Goal: Check status: Check status

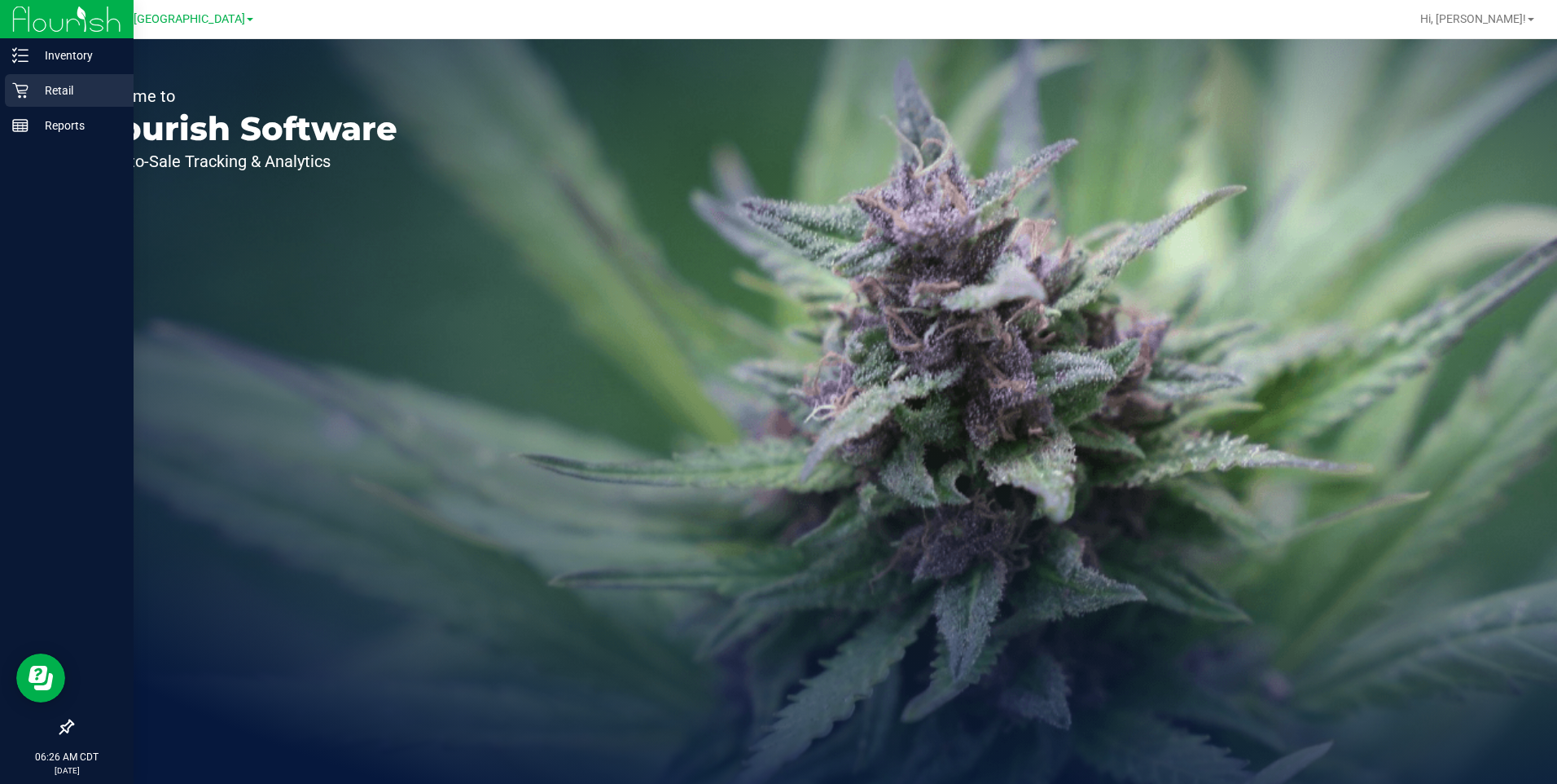
click at [57, 84] on p "Retail" at bounding box center [77, 90] width 97 height 19
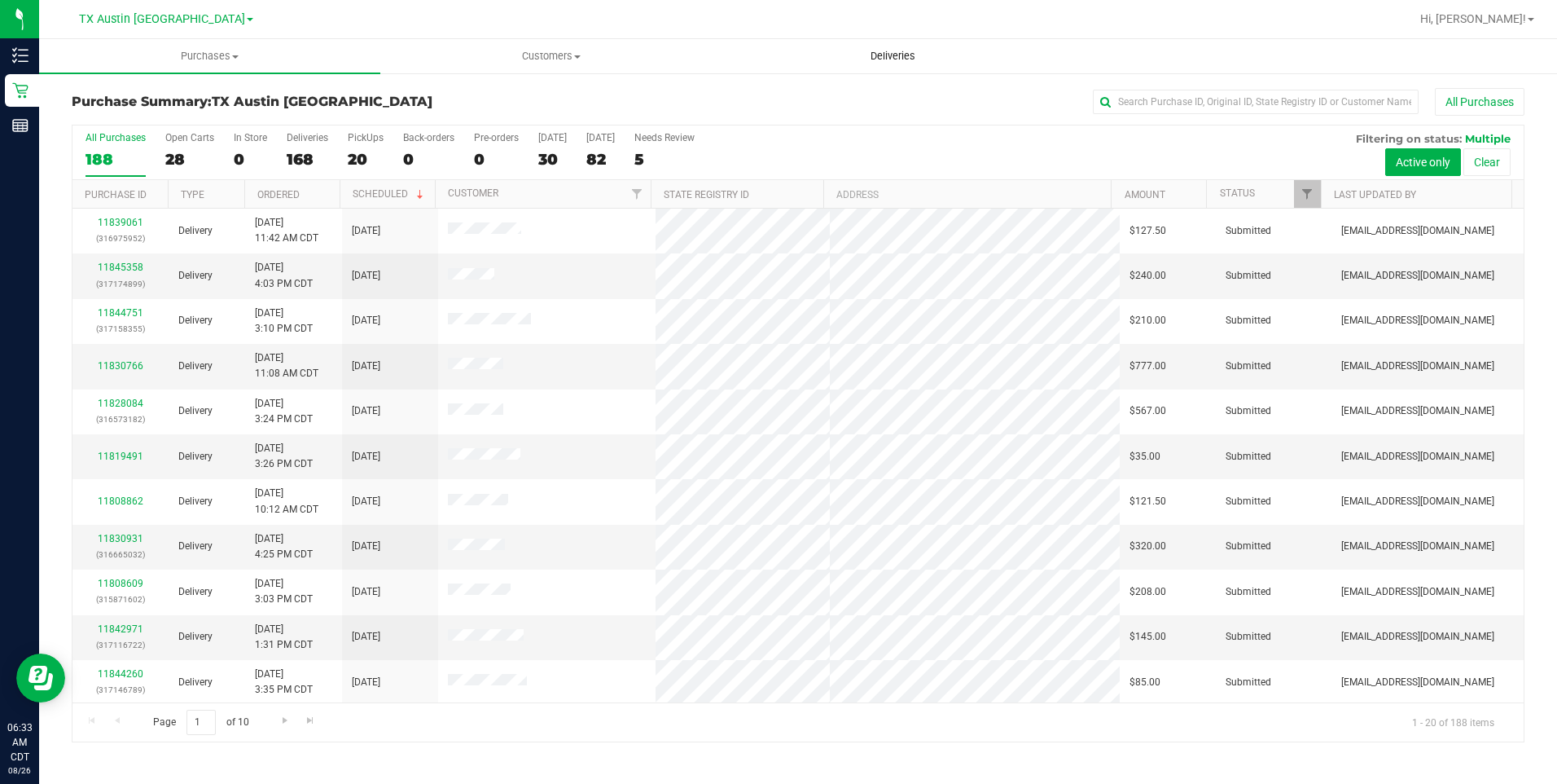
click at [896, 52] on span "Deliveries" at bounding box center [894, 57] width 89 height 15
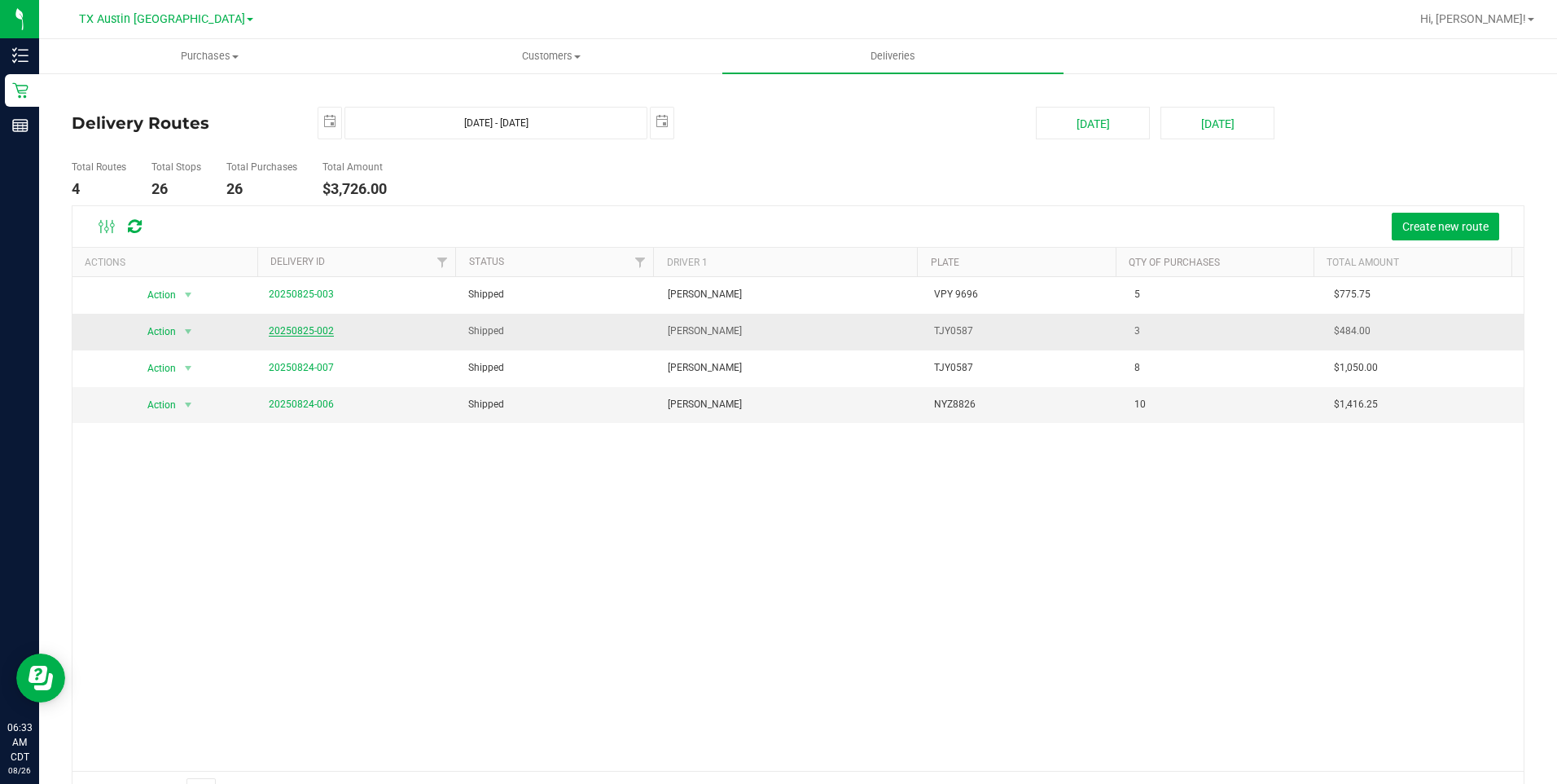
click at [295, 330] on link "20250825-002" at bounding box center [302, 330] width 65 height 11
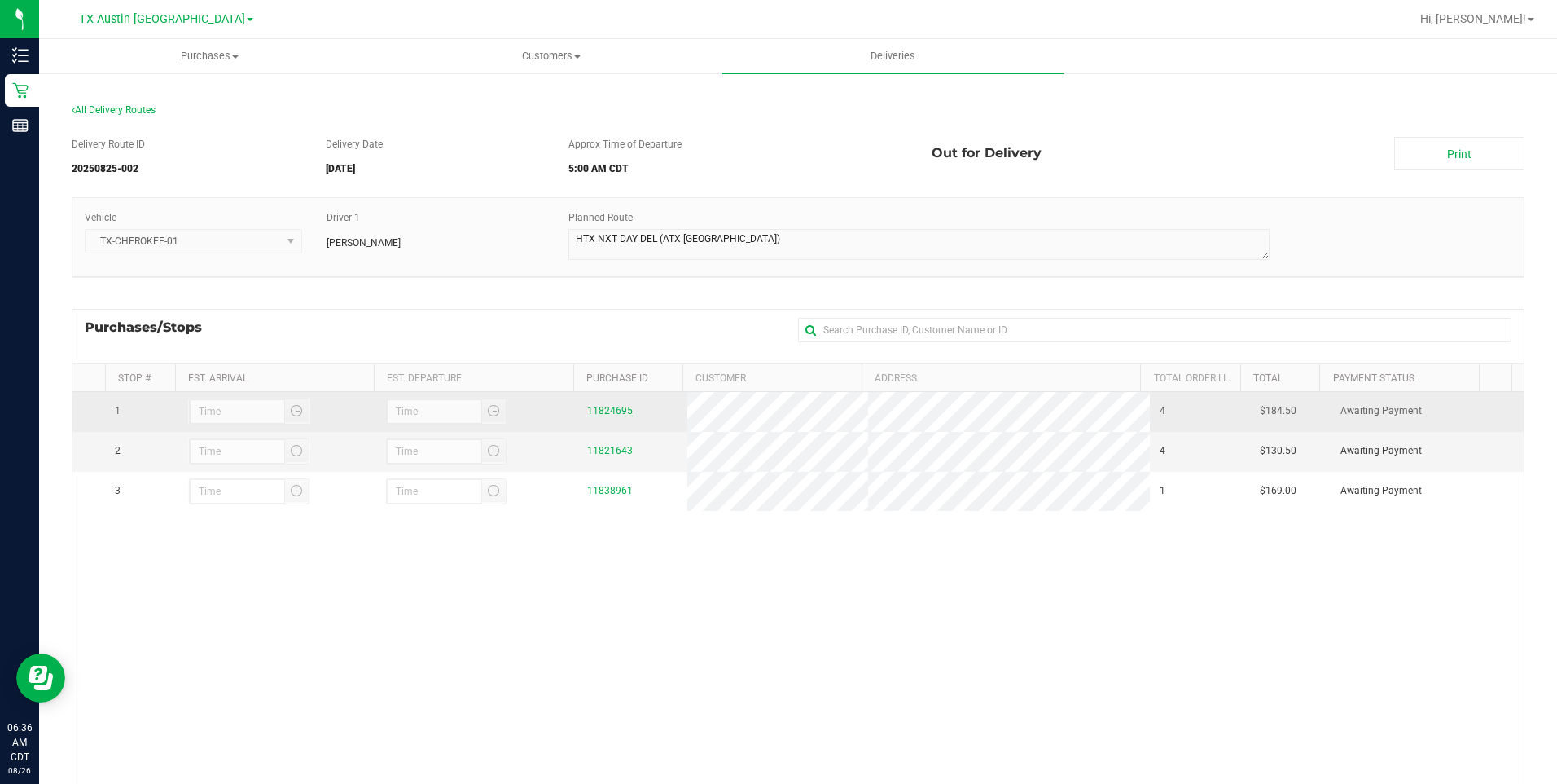
click at [595, 413] on link "11824695" at bounding box center [610, 410] width 45 height 11
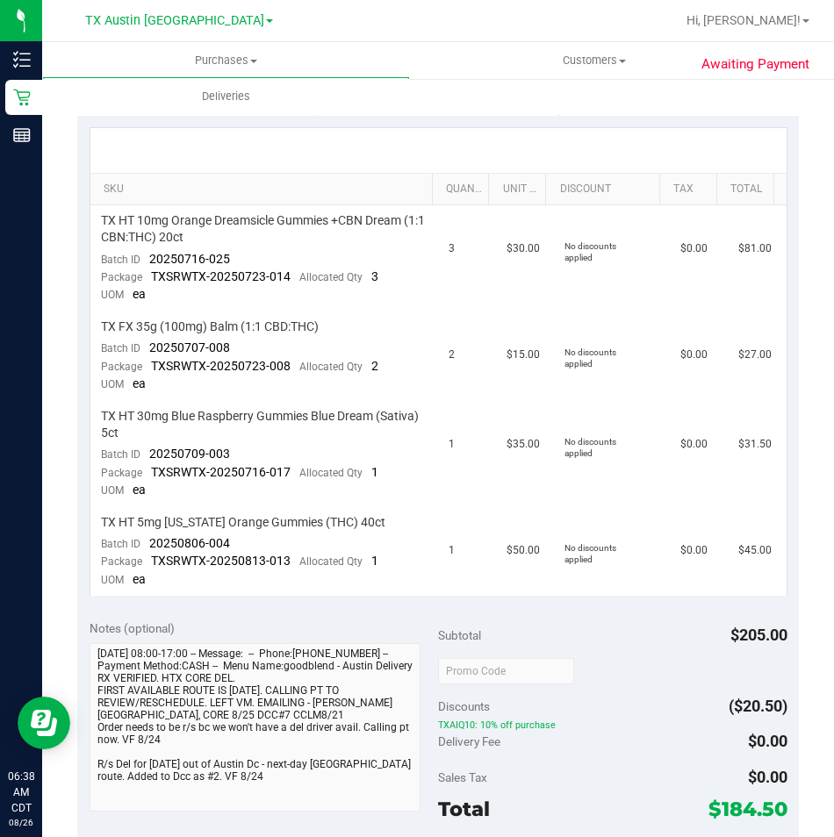
scroll to position [351, 0]
drag, startPoint x: 243, startPoint y: 257, endPoint x: 150, endPoint y: 261, distance: 93.1
click at [150, 261] on td "TX HT 10mg Orange Dreamsicle Gummies +CBN Dream (1:1 CBN:THC) 20ct Batch ID 202…" at bounding box center [264, 258] width 349 height 106
click at [235, 341] on td "TX FX 35g (100mg) Balm (1:1 CBD:THC) Batch ID 20250707-008 Package TXSRWTX-2025…" at bounding box center [264, 356] width 349 height 90
drag, startPoint x: 234, startPoint y: 341, endPoint x: 146, endPoint y: 341, distance: 87.8
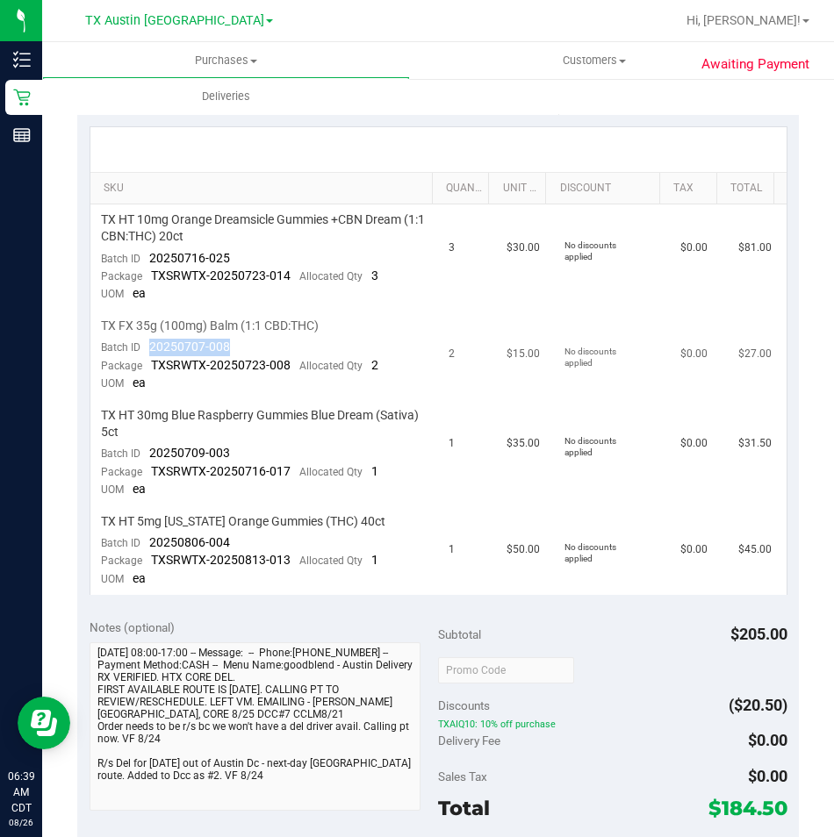
click at [146, 341] on td "TX FX 35g (100mg) Balm (1:1 CBD:THC) Batch ID 20250707-008 Package TXSRWTX-2025…" at bounding box center [264, 356] width 349 height 90
drag, startPoint x: 243, startPoint y: 451, endPoint x: 142, endPoint y: 455, distance: 101.0
click at [142, 455] on td "TX HT 30mg Blue Raspberry Gummies Blue Dream (Sativa) 5ct Batch ID 20250709-003…" at bounding box center [264, 453] width 349 height 106
drag, startPoint x: 240, startPoint y: 544, endPoint x: 146, endPoint y: 548, distance: 94.0
click at [146, 548] on td "TX HT 5mg Texas Orange Gummies (THC) 40ct Batch ID 20250806-004 Package TXSRWTX…" at bounding box center [264, 551] width 349 height 89
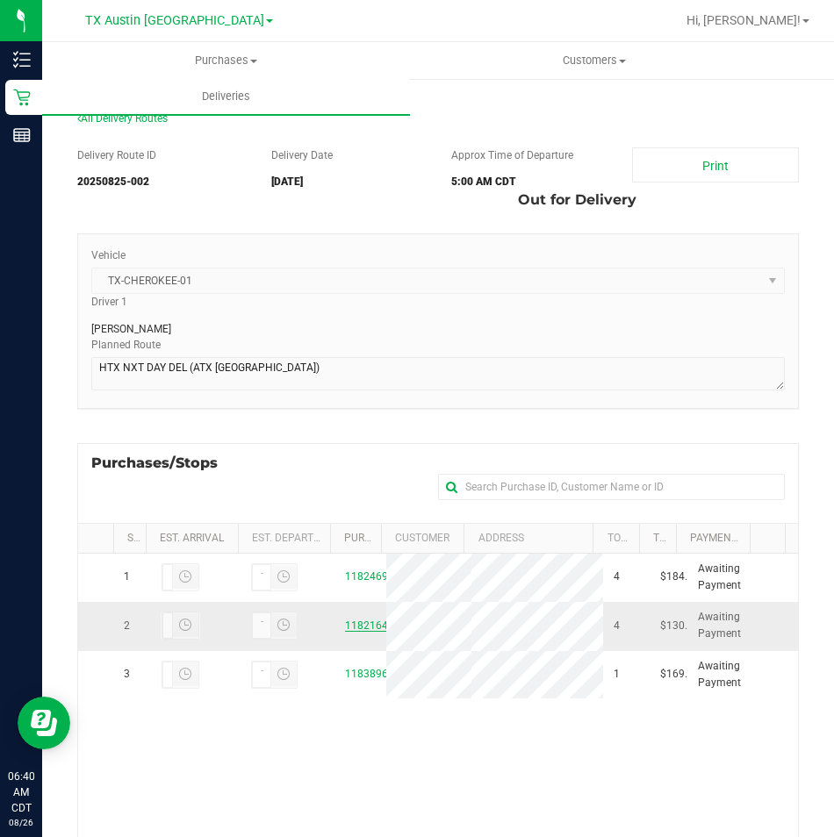
click at [351, 632] on link "11821643" at bounding box center [369, 626] width 49 height 12
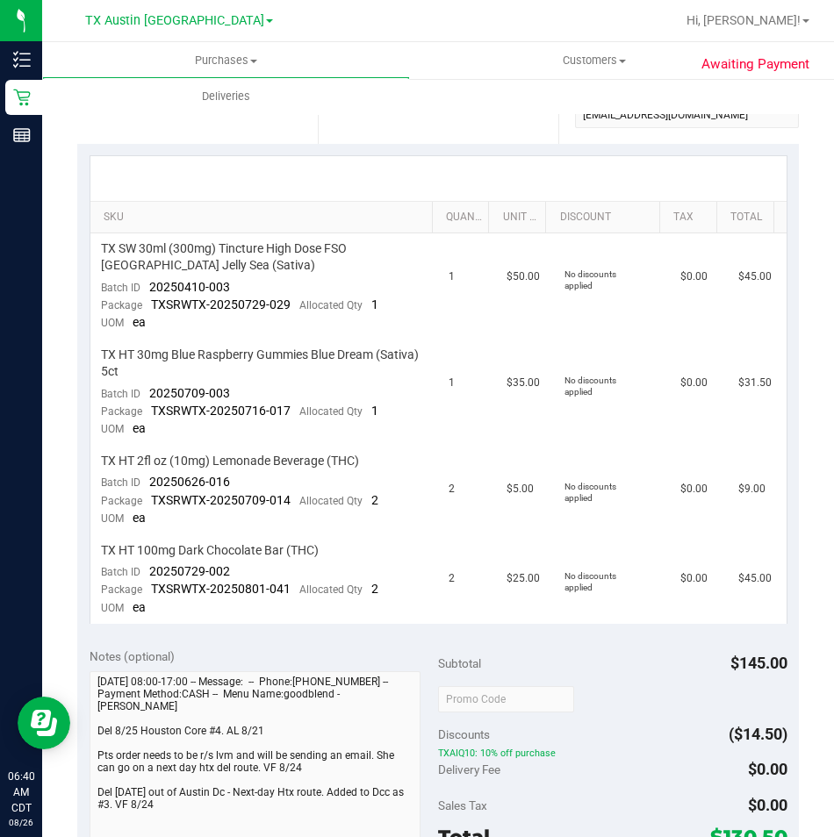
scroll to position [351, 0]
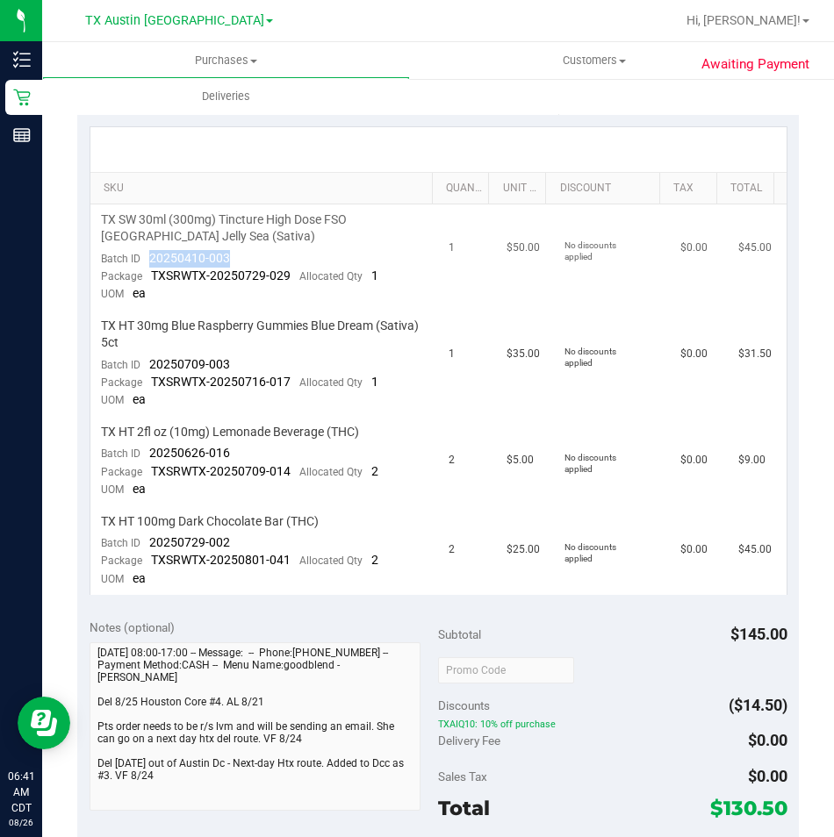
drag, startPoint x: 236, startPoint y: 259, endPoint x: 141, endPoint y: 259, distance: 94.8
click at [141, 259] on td "TX SW 30ml (300mg) Tincture High Dose FSO TX Jelly Sea (Sativa) Batch ID 202504…" at bounding box center [264, 258] width 349 height 106
drag, startPoint x: 236, startPoint y: 366, endPoint x: 147, endPoint y: 365, distance: 88.7
click at [147, 365] on td "TX HT 30mg Blue Raspberry Gummies Blue Dream (Sativa) 5ct Batch ID 20250709-003…" at bounding box center [264, 364] width 349 height 106
drag, startPoint x: 230, startPoint y: 453, endPoint x: 146, endPoint y: 456, distance: 84.3
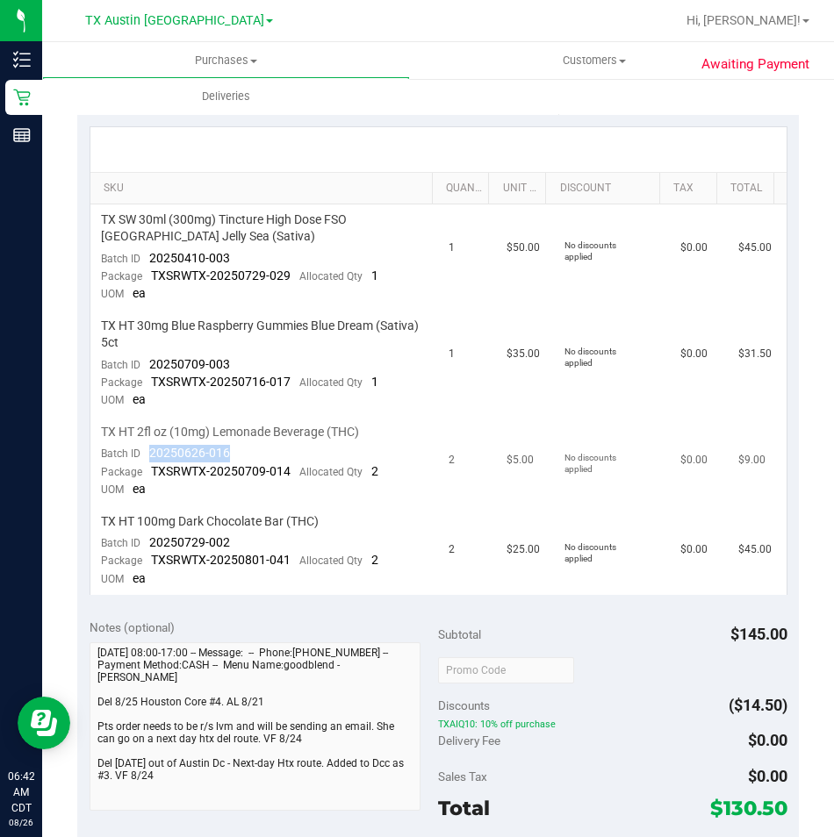
click at [146, 456] on td "TX HT 2fl oz (10mg) Lemonade Beverage (THC) Batch ID 20250626-016 Package TXSRW…" at bounding box center [264, 462] width 349 height 90
drag, startPoint x: 234, startPoint y: 540, endPoint x: 149, endPoint y: 542, distance: 84.3
click at [149, 542] on td "TX HT 100mg Dark Chocolate Bar (THC) Batch ID 20250729-002 Package TXSRWTX-2025…" at bounding box center [264, 551] width 349 height 89
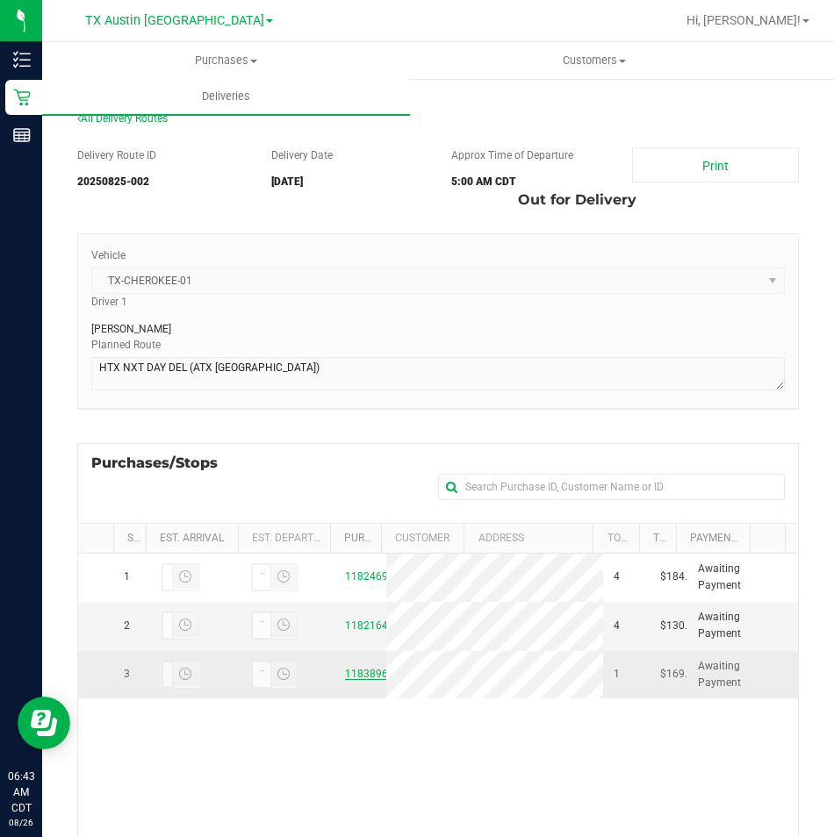
click at [356, 680] on link "11838961" at bounding box center [369, 674] width 49 height 12
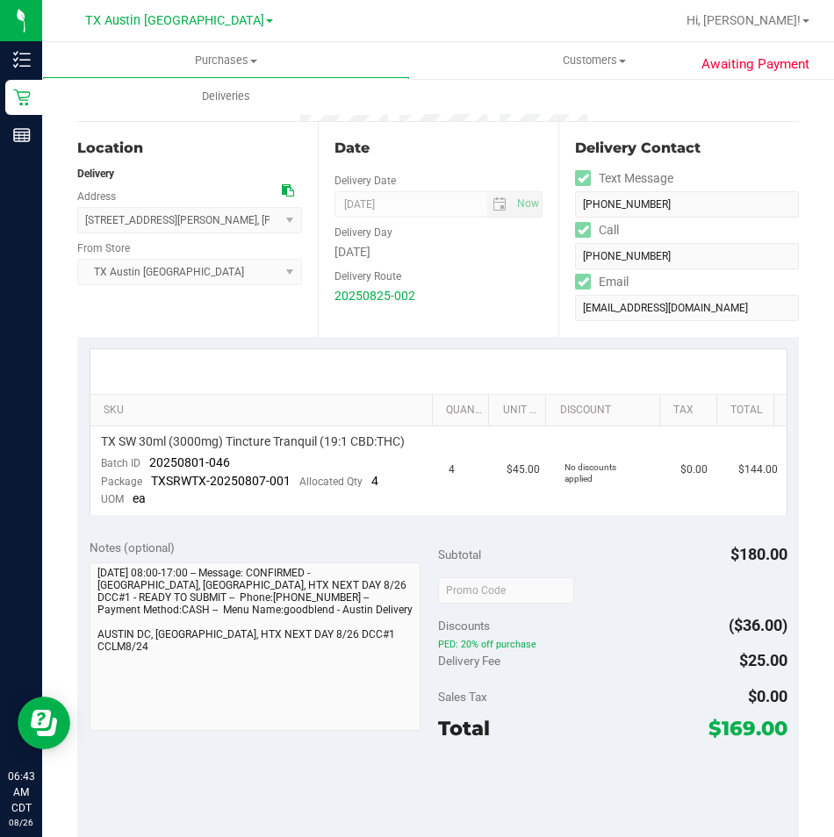
scroll to position [176, 0]
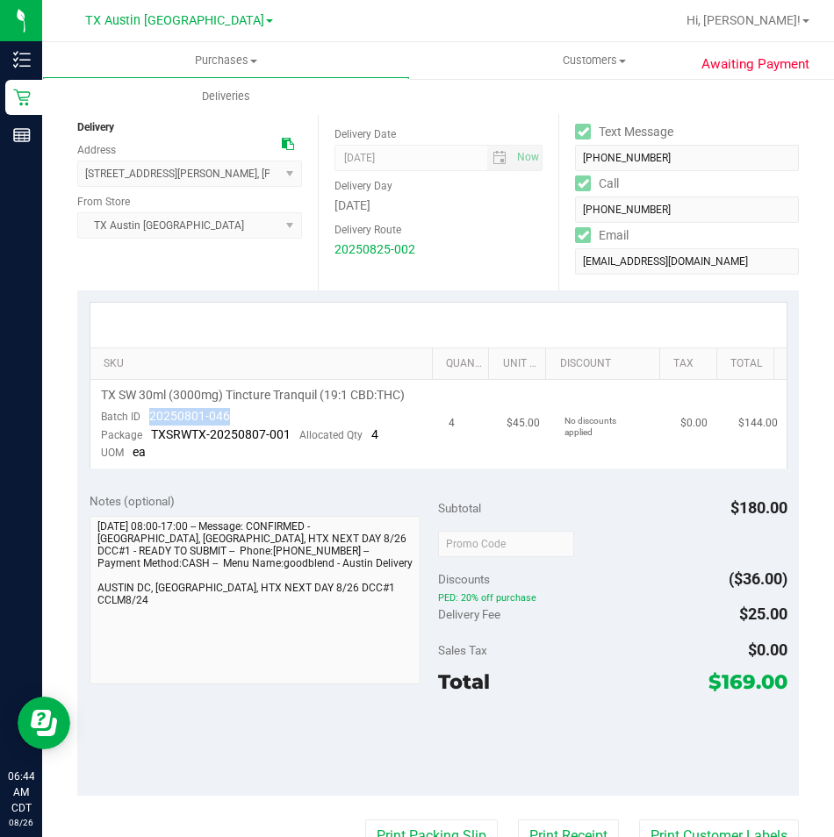
drag, startPoint x: 217, startPoint y: 418, endPoint x: 141, endPoint y: 424, distance: 75.7
click at [141, 424] on td "TX SW 30ml (3000mg) Tincture Tranquil (19:1 CBD:THC) Batch ID 20250801-046 Pack…" at bounding box center [264, 424] width 349 height 89
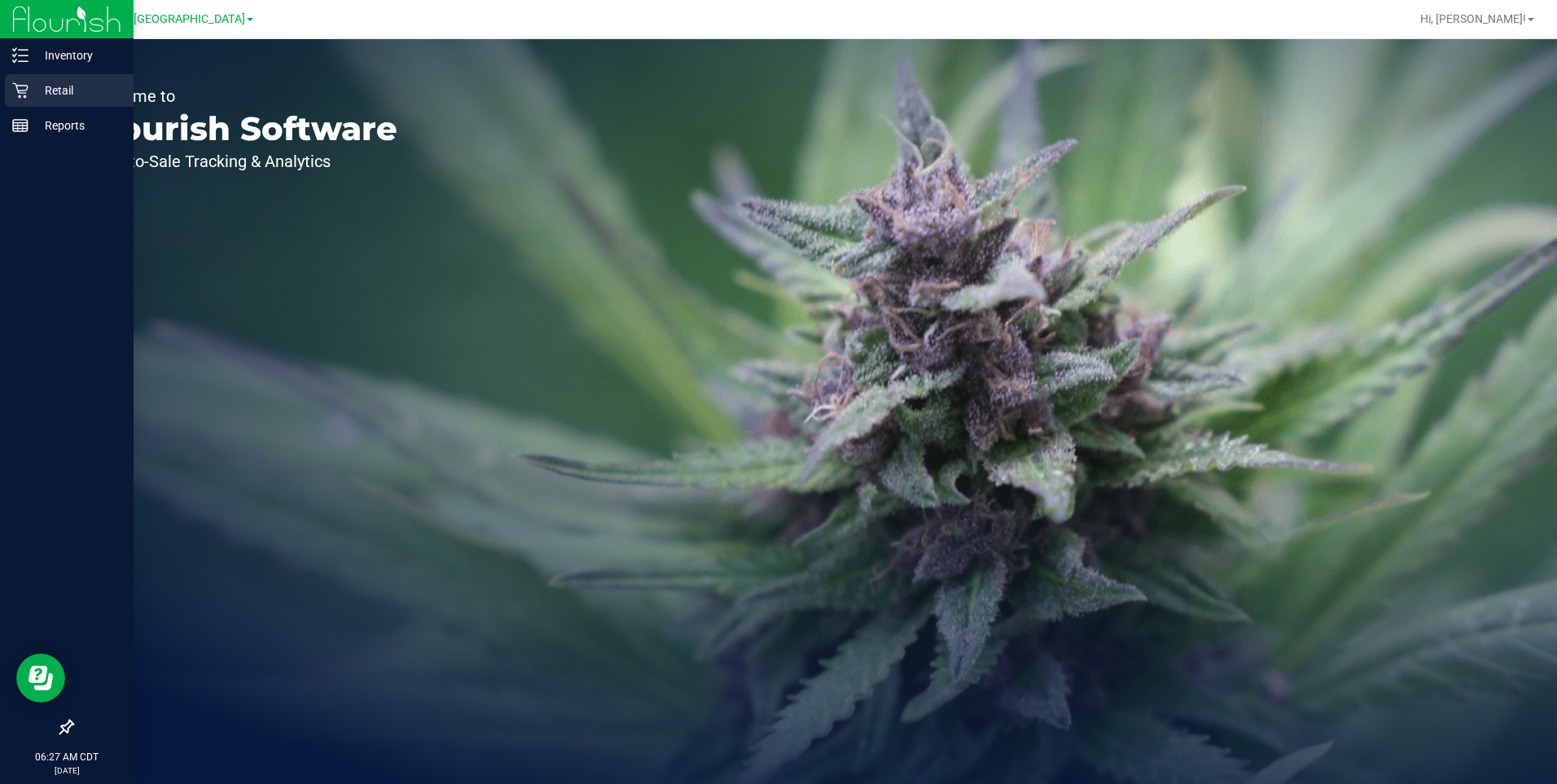
click at [54, 96] on p "Retail" at bounding box center [77, 90] width 97 height 19
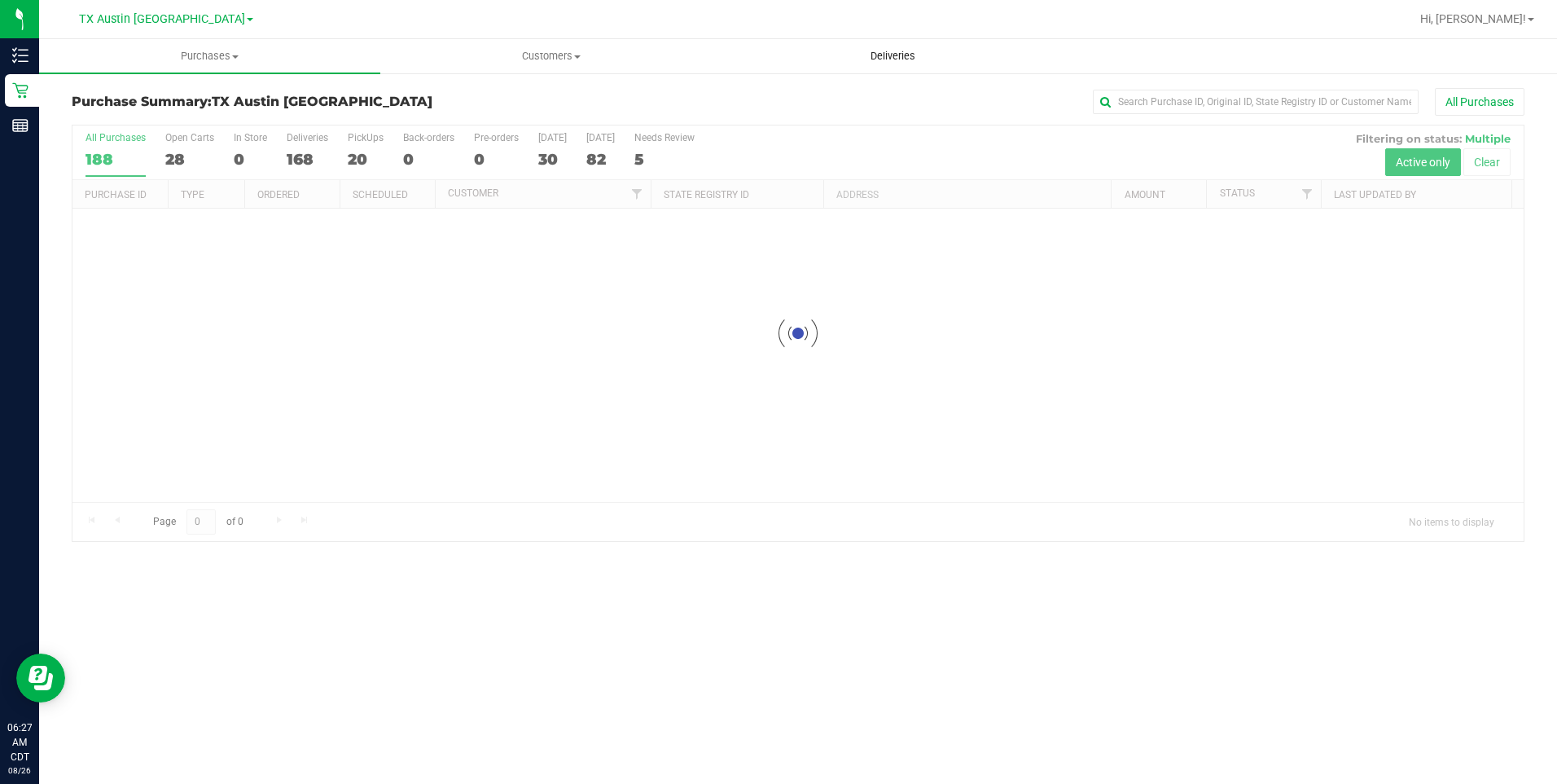
click at [897, 56] on span "Deliveries" at bounding box center [894, 57] width 89 height 15
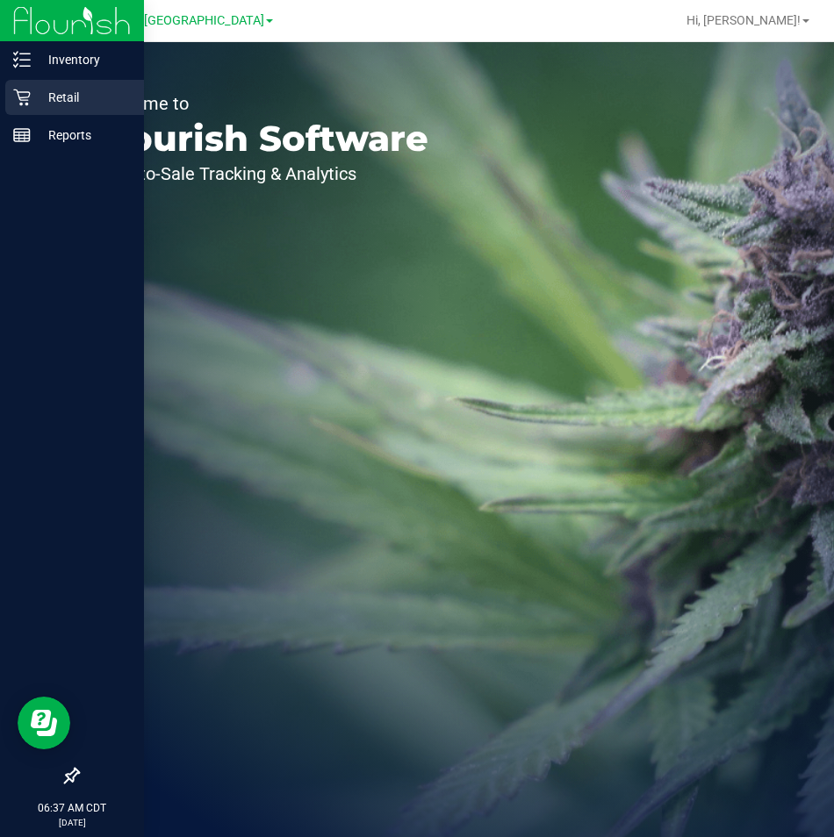
click at [65, 98] on p "Retail" at bounding box center [83, 97] width 105 height 21
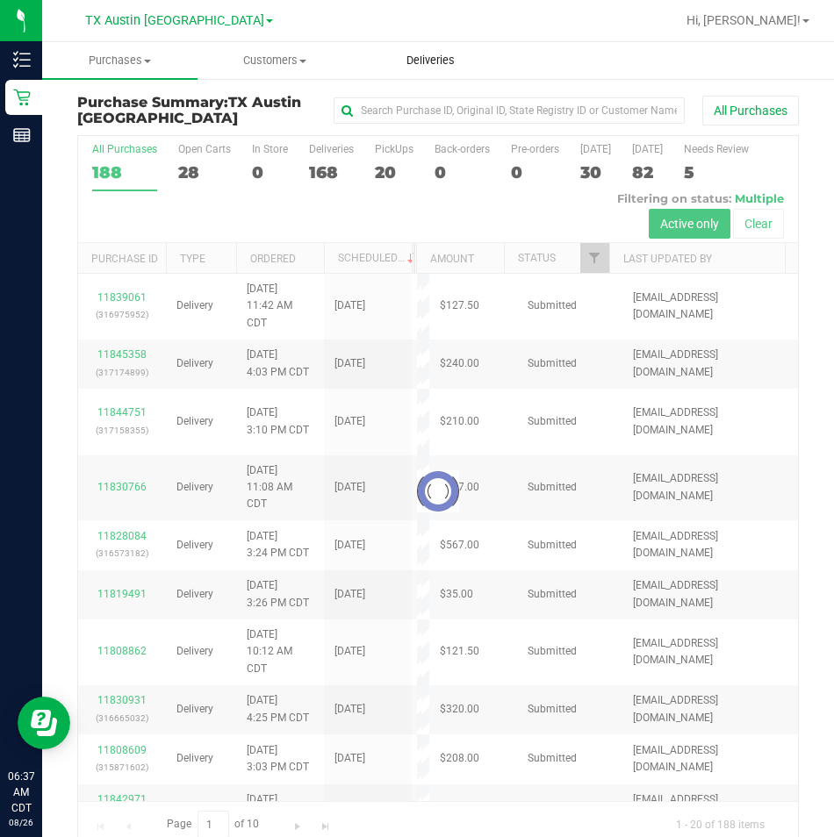
click at [440, 52] on uib-tab-heading "Deliveries" at bounding box center [431, 60] width 154 height 35
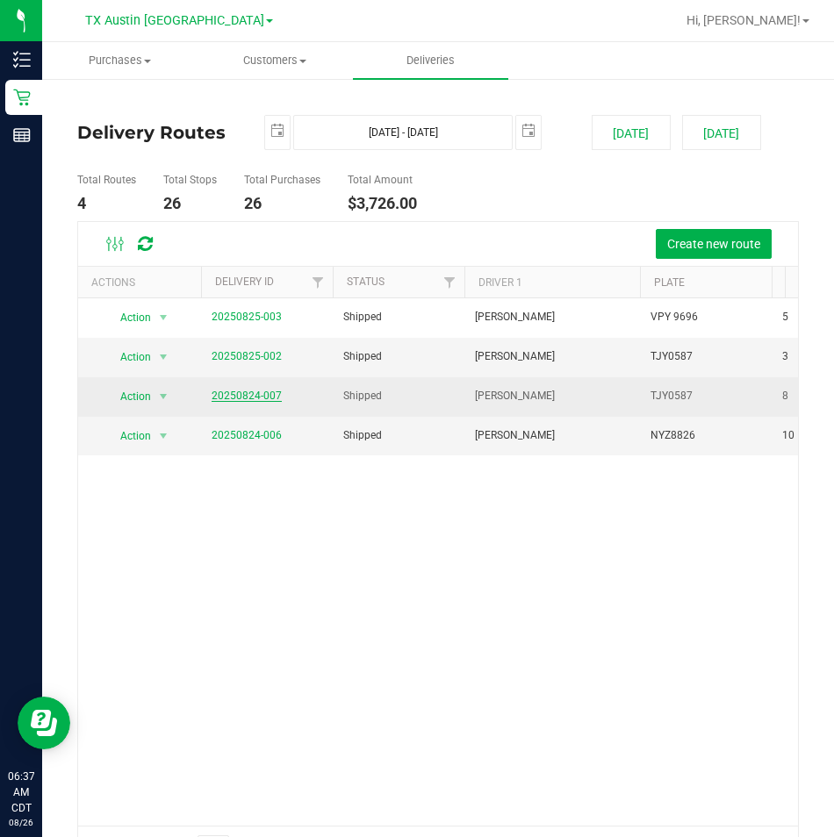
click at [262, 397] on link "20250824-007" at bounding box center [247, 396] width 70 height 12
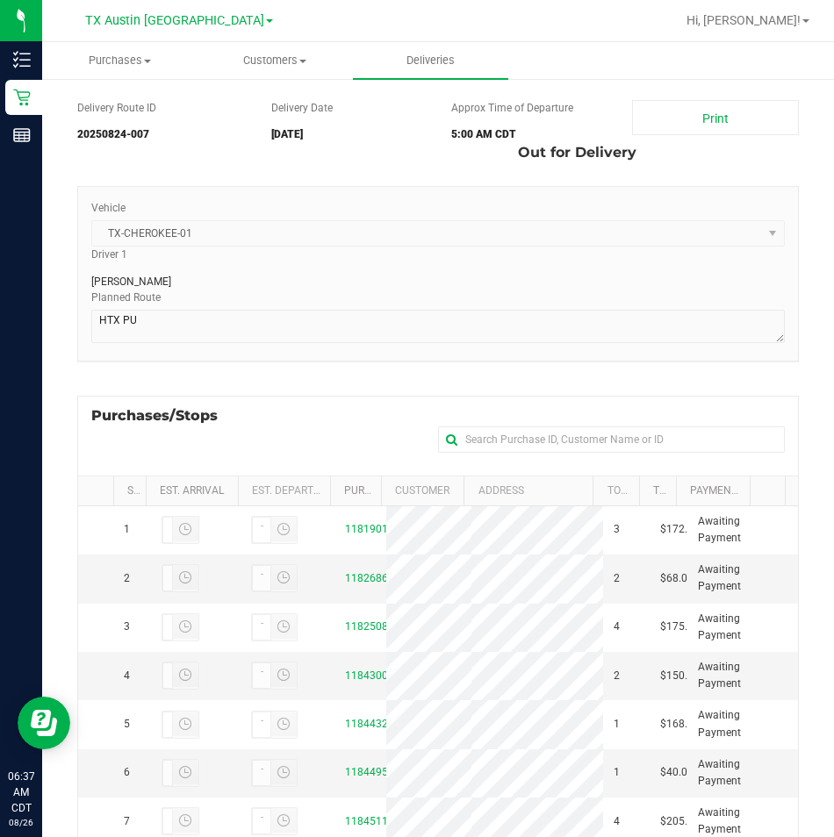
scroll to position [88, 0]
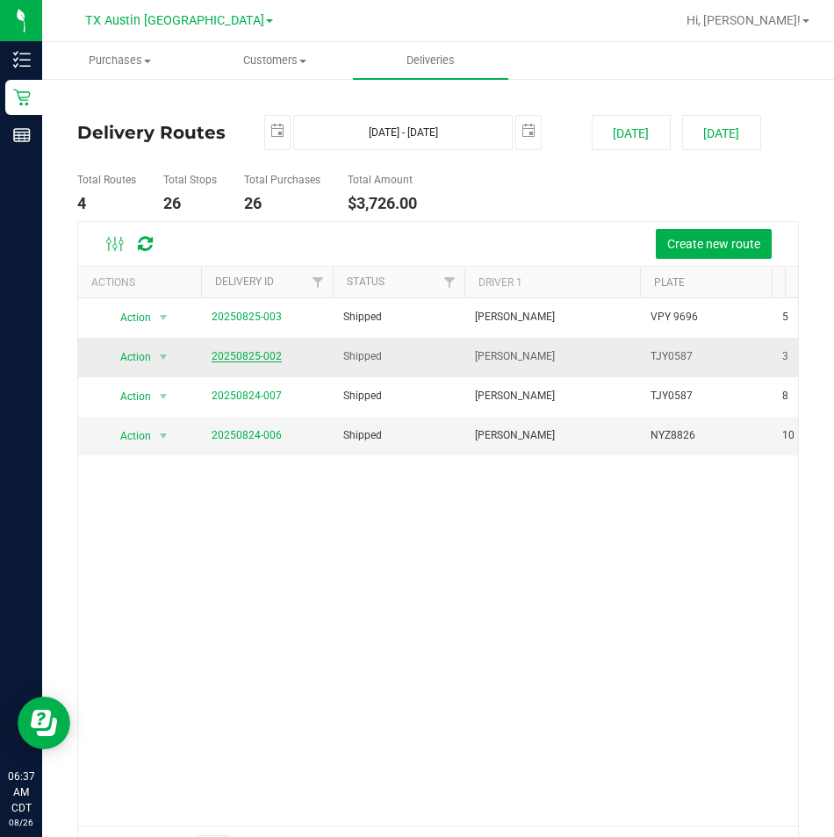
click at [240, 354] on link "20250825-002" at bounding box center [247, 356] width 70 height 12
